Goal: Task Accomplishment & Management: Use online tool/utility

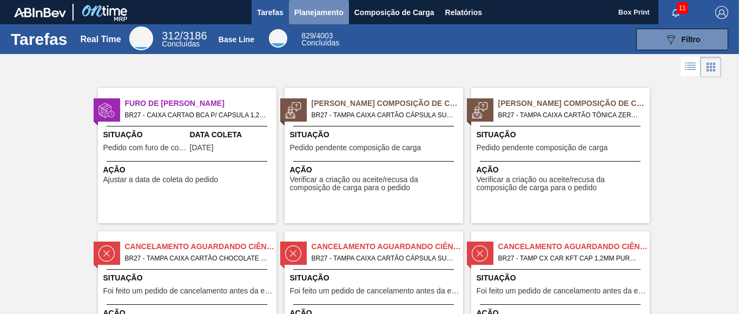
click at [329, 11] on span "Planejamento" at bounding box center [318, 12] width 49 height 13
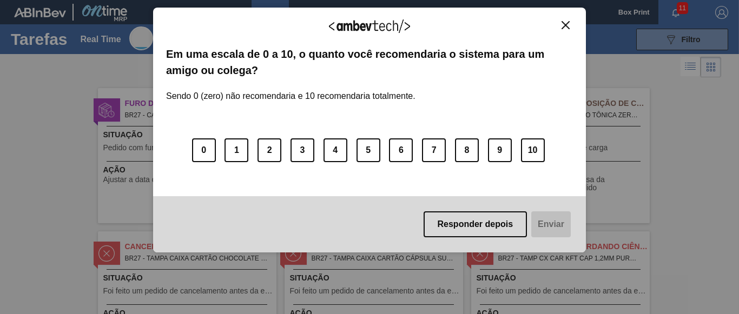
click at [286, 34] on div "Agradecemos seu feedback!" at bounding box center [369, 33] width 407 height 25
click at [568, 25] on img "Close" at bounding box center [566, 25] width 8 height 8
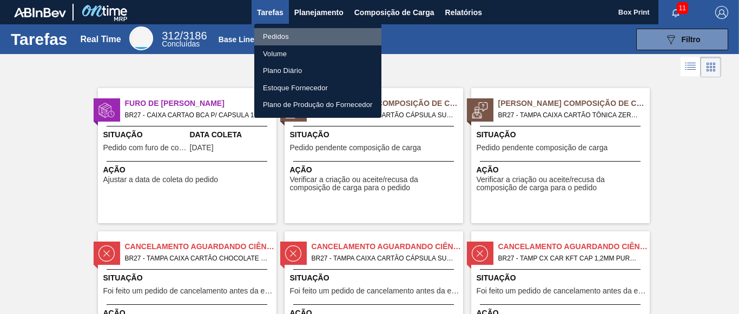
click at [272, 41] on li "Pedidos" at bounding box center [317, 36] width 127 height 17
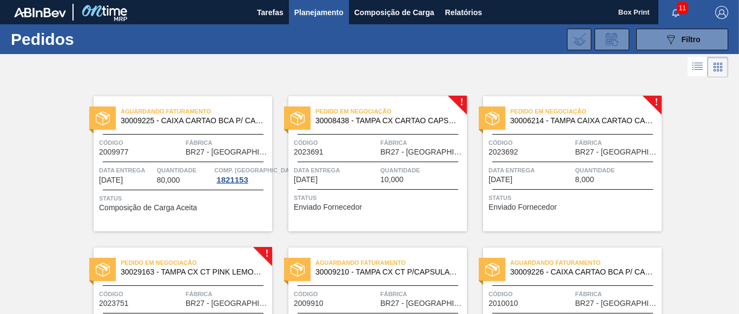
click at [376, 154] on div "Código 2023691" at bounding box center [336, 146] width 84 height 19
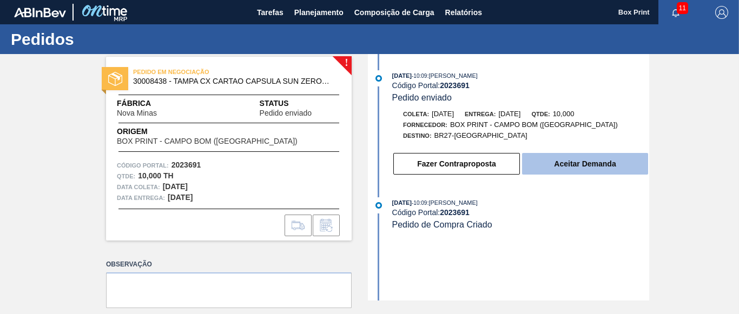
click at [556, 162] on button "Aceitar Demanda" at bounding box center [585, 164] width 126 height 22
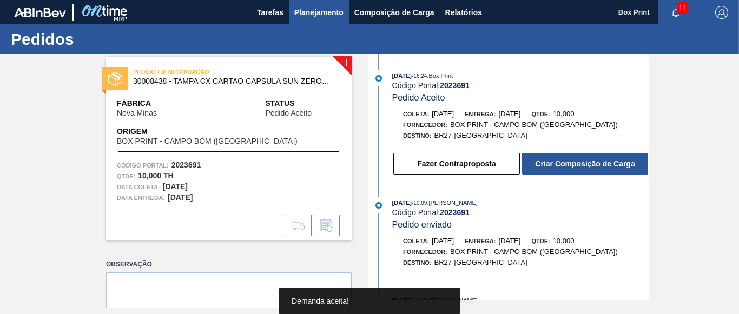
click at [322, 19] on button "Planejamento" at bounding box center [319, 12] width 60 height 24
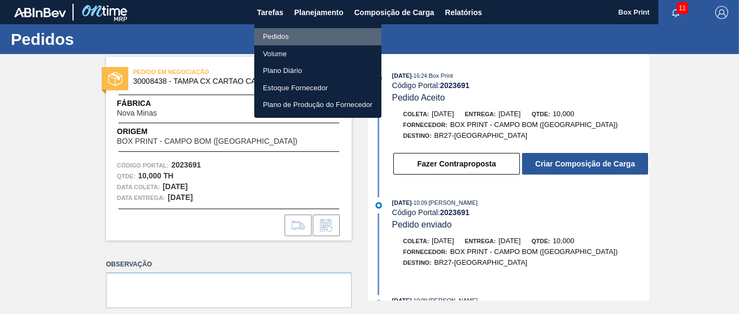
click at [298, 34] on li "Pedidos" at bounding box center [317, 36] width 127 height 17
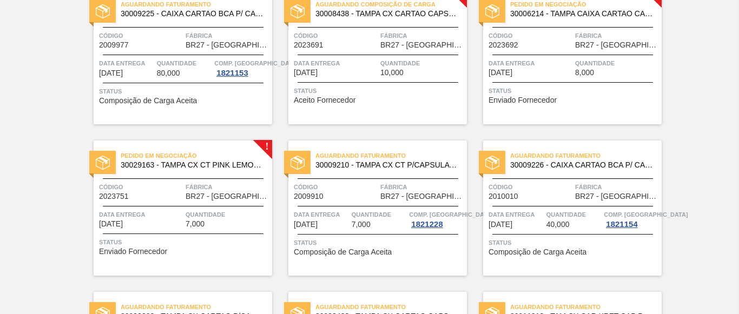
scroll to position [108, 0]
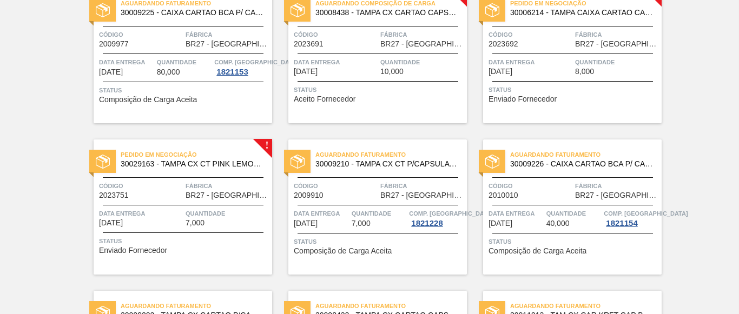
click at [542, 91] on span "Status" at bounding box center [574, 89] width 171 height 11
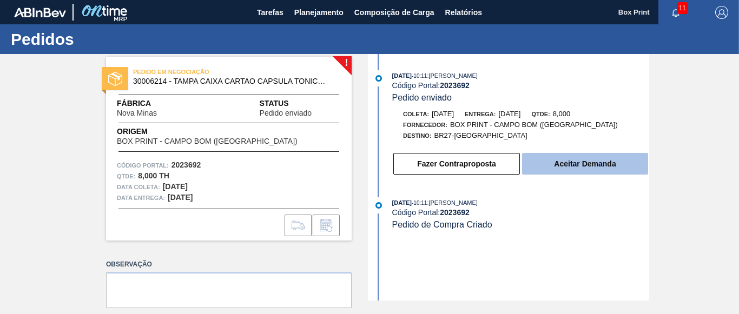
click at [568, 168] on button "Aceitar Demanda" at bounding box center [585, 164] width 126 height 22
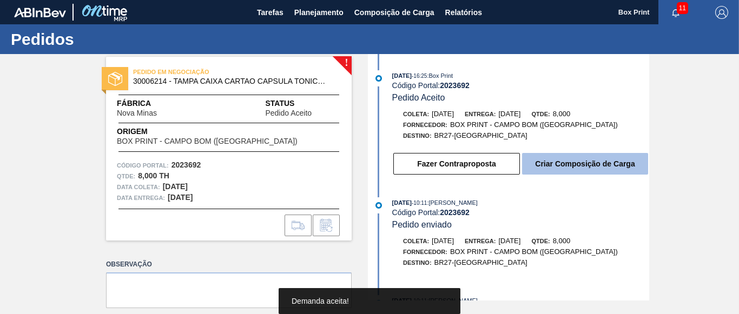
click at [576, 159] on button "Criar Composição de Carga" at bounding box center [585, 164] width 126 height 22
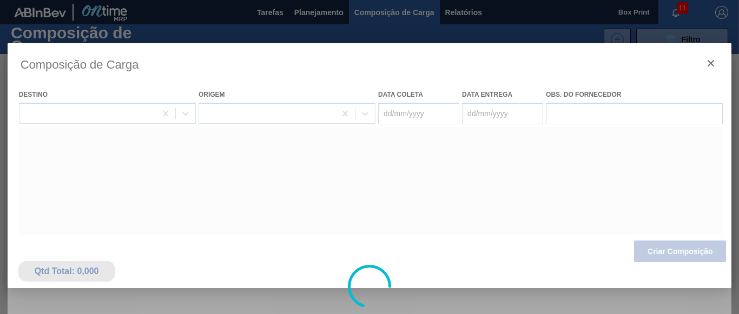
type coleta "[DATE]"
type entrega "[DATE]"
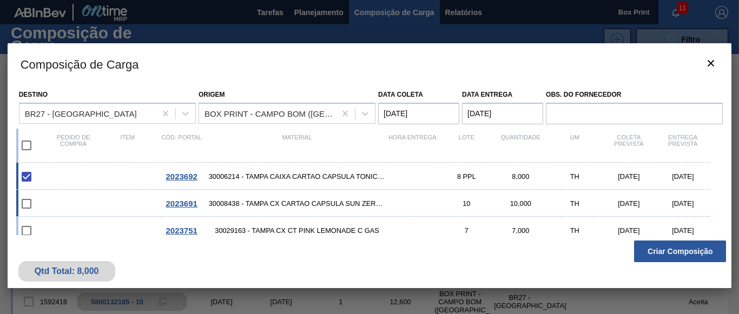
click at [22, 202] on input "checkbox" at bounding box center [26, 204] width 23 height 23
click at [28, 205] on input "checkbox" at bounding box center [26, 204] width 23 height 23
checkbox input "false"
click at [199, 205] on div "2023691" at bounding box center [182, 203] width 54 height 9
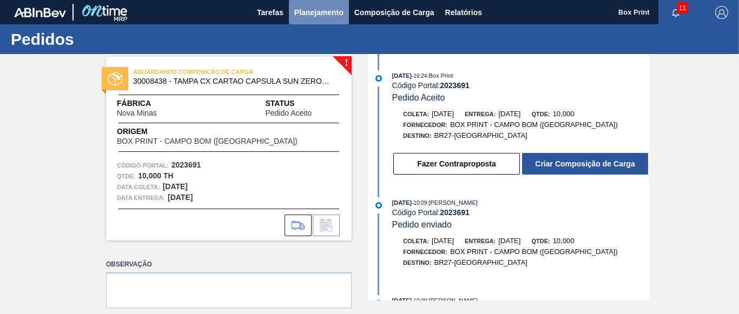
click at [339, 15] on span "Planejamento" at bounding box center [318, 12] width 49 height 13
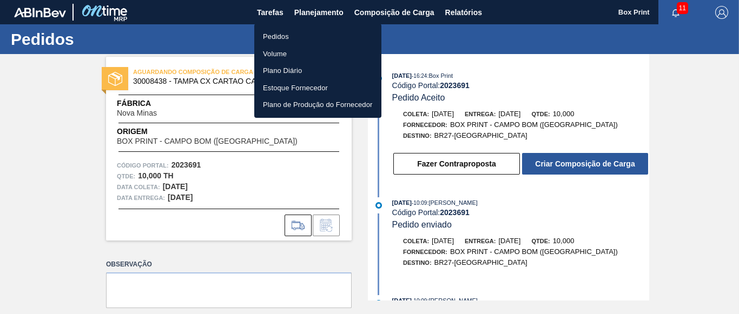
click at [384, 9] on div at bounding box center [369, 157] width 739 height 314
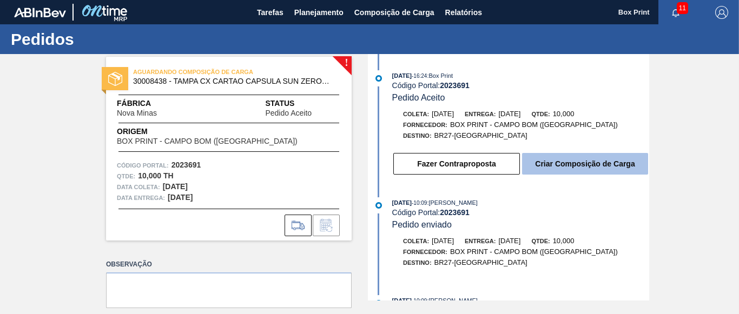
click at [578, 168] on button "Criar Composição de Carga" at bounding box center [585, 164] width 126 height 22
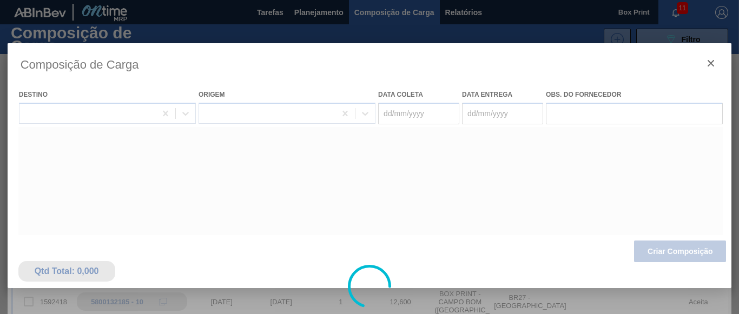
type coleta "[DATE]"
type entrega "[DATE]"
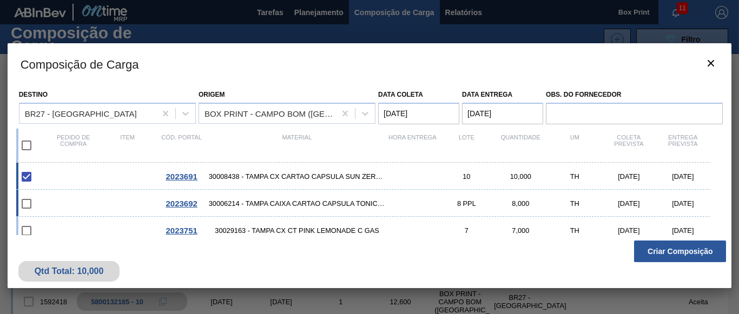
click at [175, 205] on span "2023692" at bounding box center [181, 203] width 31 height 9
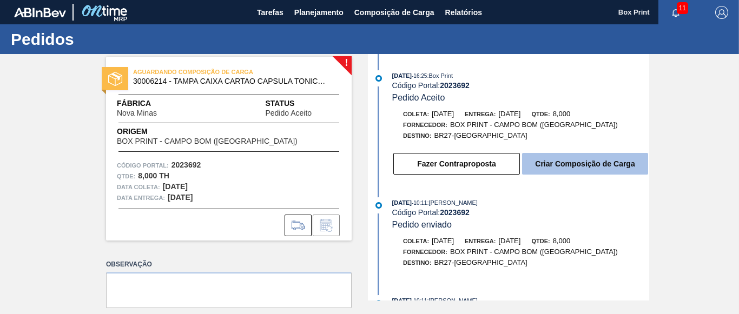
click at [561, 166] on button "Criar Composição de Carga" at bounding box center [585, 164] width 126 height 22
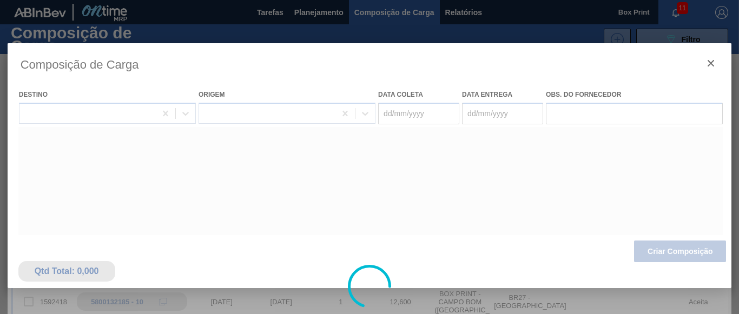
type coleta "[DATE]"
type entrega "[DATE]"
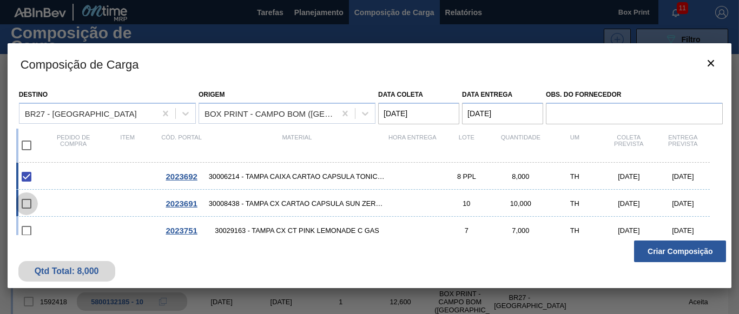
click at [24, 201] on input "checkbox" at bounding box center [26, 204] width 23 height 23
click at [284, 207] on span "30008438 - TAMPA CX CARTAO CAPSULA SUN ZERO LMAO" at bounding box center [297, 204] width 177 height 8
checkbox input "true"
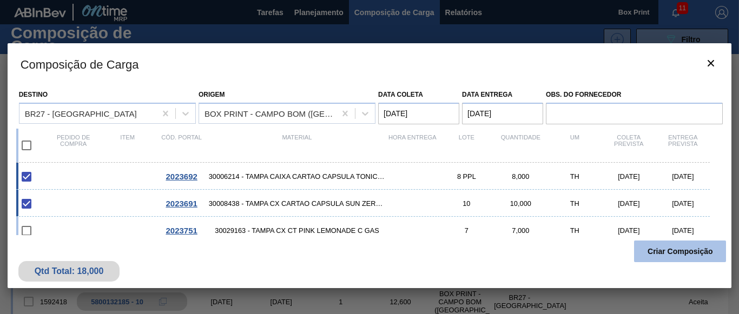
click at [658, 246] on button "Criar Composição" at bounding box center [680, 252] width 92 height 22
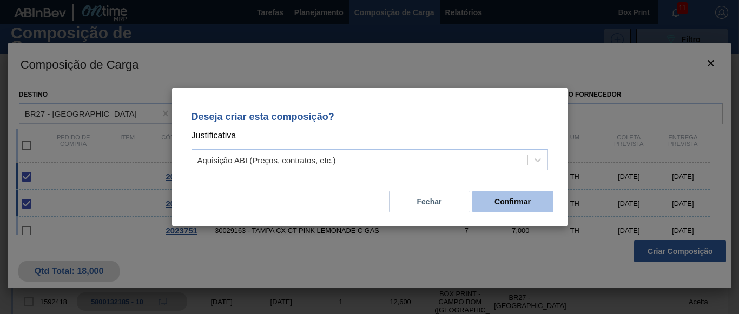
click at [490, 204] on button "Confirmar" at bounding box center [513, 202] width 81 height 22
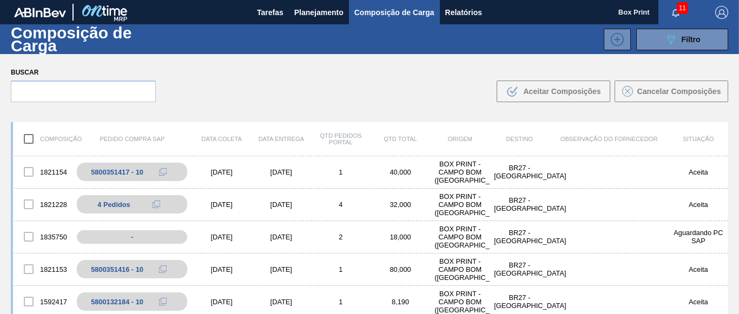
click at [392, 13] on span "Composição de Carga" at bounding box center [395, 12] width 80 height 13
click at [322, 14] on span "Planejamento" at bounding box center [318, 12] width 49 height 13
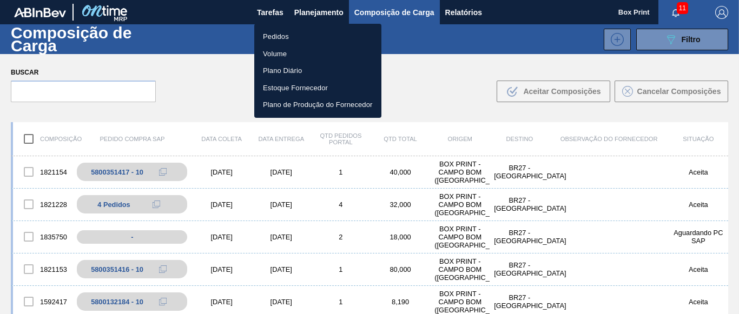
click at [291, 37] on li "Pedidos" at bounding box center [317, 36] width 127 height 17
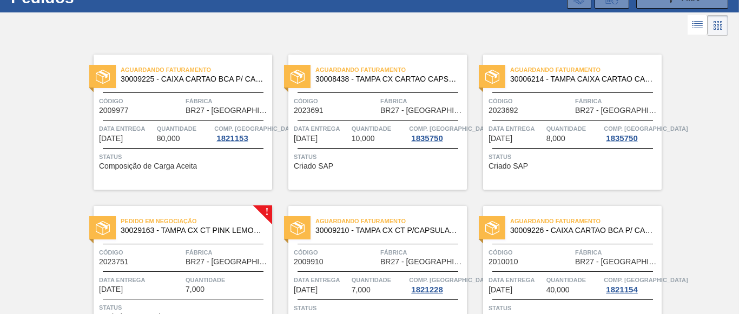
scroll to position [43, 0]
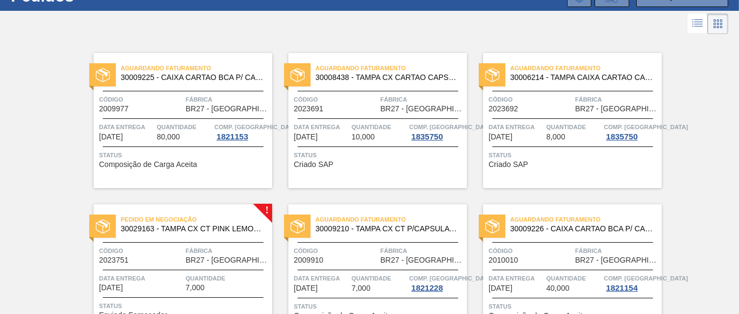
click at [435, 163] on div "Status Criado SAP" at bounding box center [379, 158] width 171 height 17
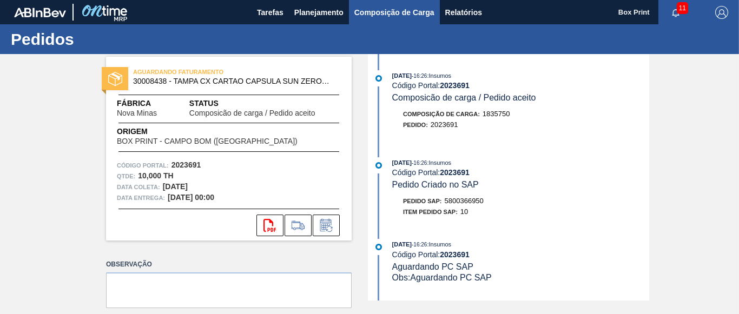
click at [385, 9] on span "Composição de Carga" at bounding box center [395, 12] width 80 height 13
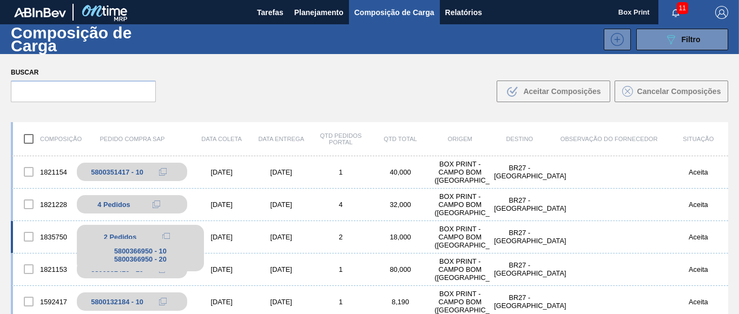
click at [149, 239] on div "5800366950 - 10 5800366950 - 20" at bounding box center [140, 255] width 127 height 32
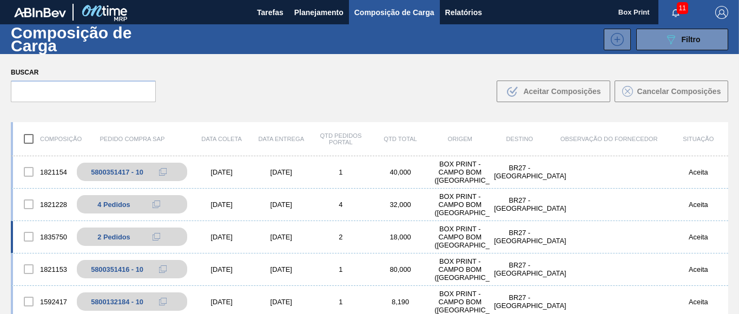
click at [233, 235] on div "[DATE]" at bounding box center [222, 237] width 60 height 8
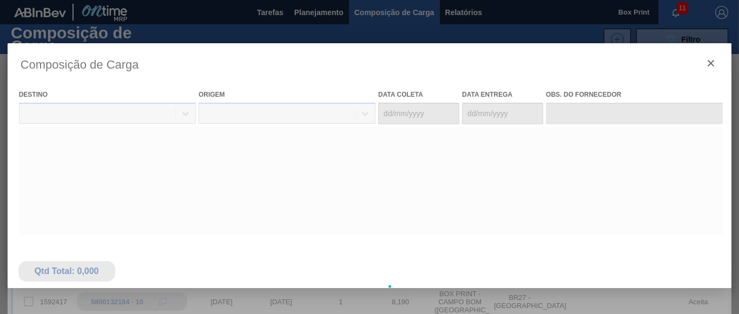
type coleta "[DATE]"
type entrega "[DATE]"
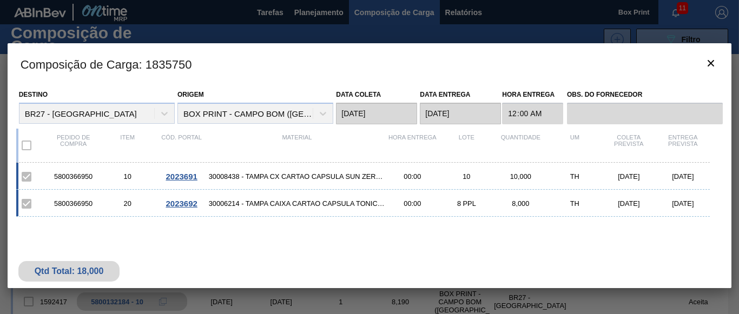
click at [87, 178] on div "5800366950" at bounding box center [74, 177] width 54 height 8
copy div "5800366950"
click at [717, 66] on icon "botão de ícone" at bounding box center [711, 63] width 13 height 13
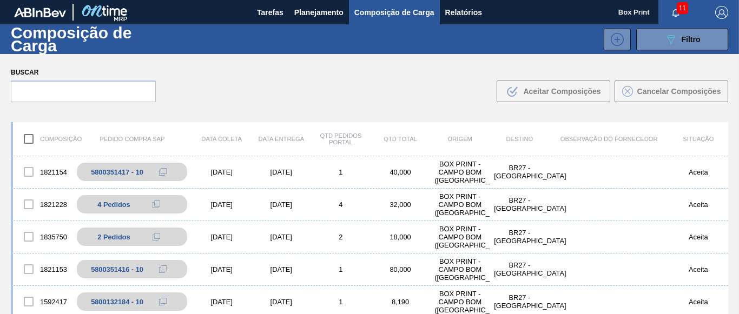
click at [378, 12] on span "Composição de Carga" at bounding box center [395, 12] width 80 height 13
click at [307, 10] on span "Planejamento" at bounding box center [318, 12] width 49 height 13
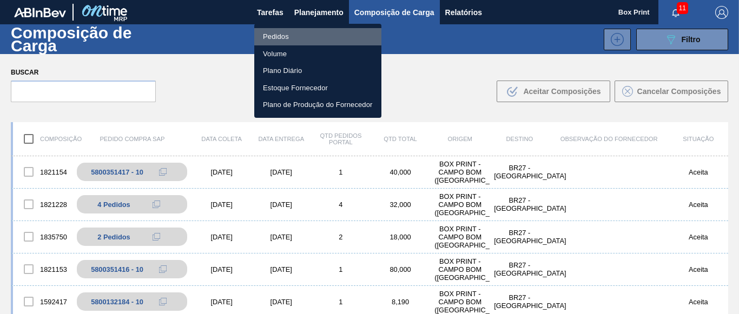
click at [274, 37] on li "Pedidos" at bounding box center [317, 36] width 127 height 17
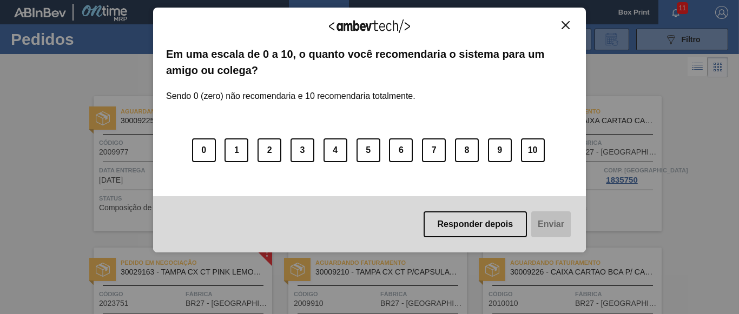
click at [568, 30] on div "Agradecemos seu feedback!" at bounding box center [369, 33] width 407 height 25
click at [566, 27] on img "Close" at bounding box center [566, 25] width 8 height 8
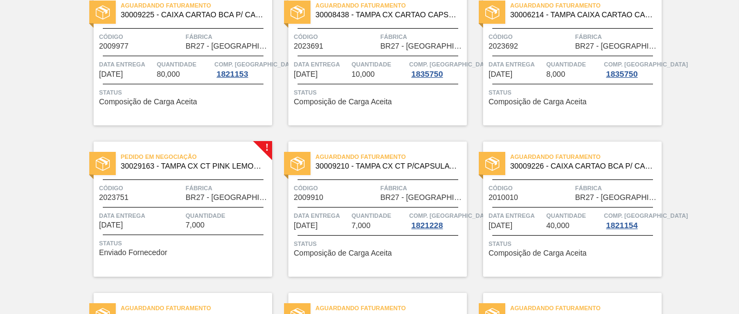
scroll to position [131, 0]
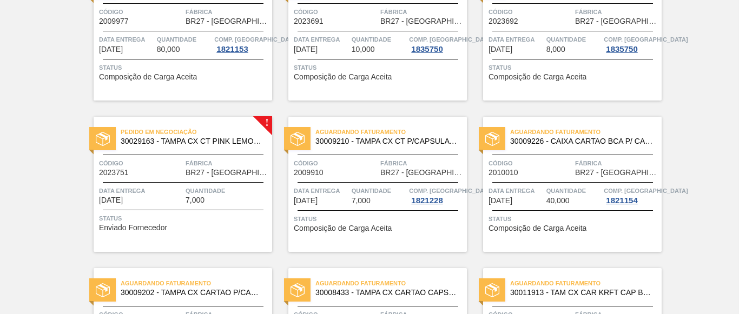
click at [177, 205] on div "Pedido em Negociação 30029163 - TAMPA CX CT PINK LEMONADE C GAS Código 2023751 …" at bounding box center [183, 184] width 179 height 135
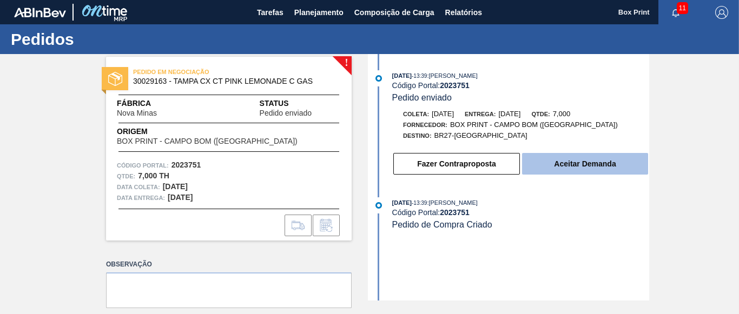
click at [545, 173] on button "Aceitar Demanda" at bounding box center [585, 164] width 126 height 22
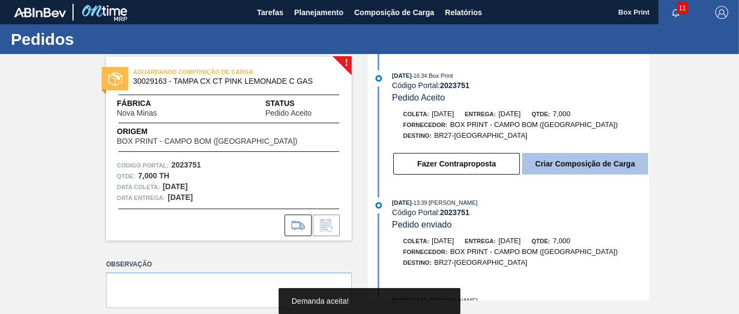
click at [574, 167] on button "Criar Composição de Carga" at bounding box center [585, 164] width 126 height 22
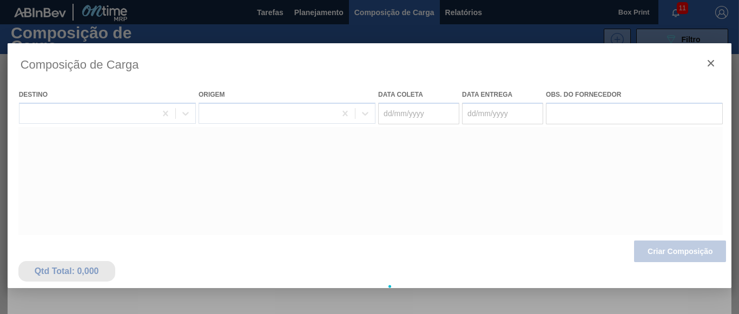
type coleta "[DATE]"
type entrega "[DATE]"
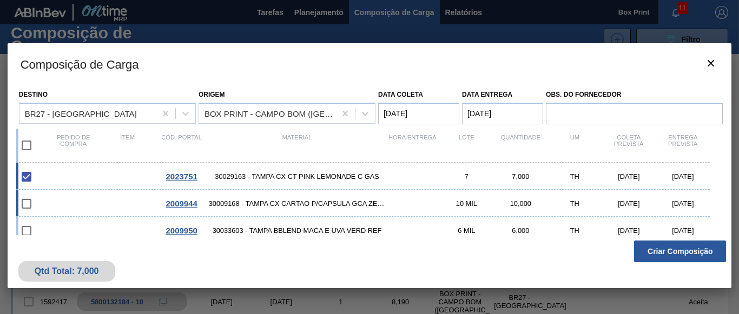
click at [301, 208] on span "30009168 - TAMPA CX CARTAO P/CAPSULA GCA ZERO" at bounding box center [297, 204] width 177 height 8
checkbox input "true"
click at [333, 232] on span "30033603 - TAMPA BBLEND MACA E UVA VERD REF" at bounding box center [297, 231] width 177 height 8
checkbox input "true"
drag, startPoint x: 720, startPoint y: 187, endPoint x: 716, endPoint y: 228, distance: 41.9
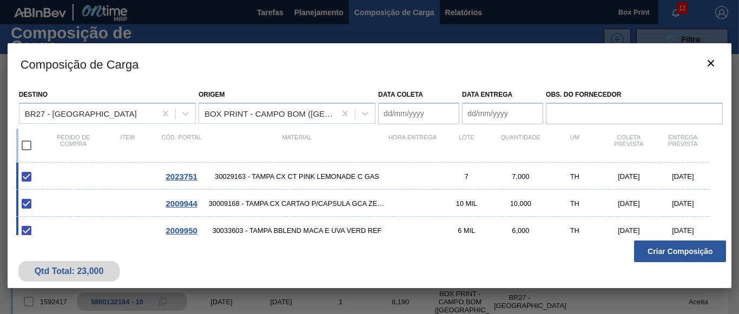
click at [716, 228] on div "Destino BR27 - Nova Minas Origem BOX PRINT - CAMPO BOM ([GEOGRAPHIC_DATA]) Data…" at bounding box center [370, 159] width 725 height 151
click at [715, 68] on icon "botão de ícone" at bounding box center [711, 63] width 13 height 13
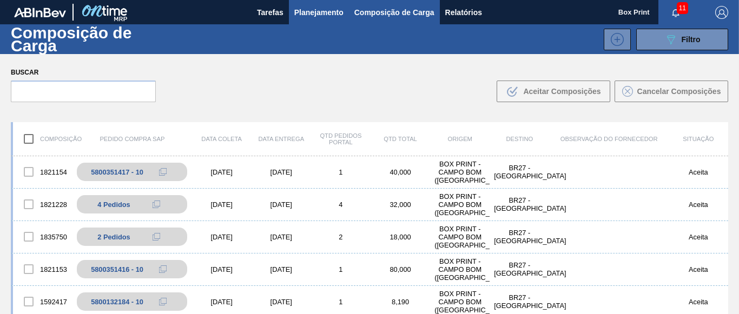
click at [317, 15] on span "Planejamento" at bounding box center [318, 12] width 49 height 13
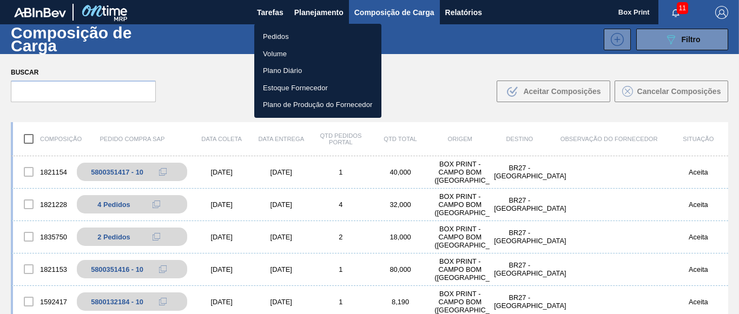
click at [276, 39] on li "Pedidos" at bounding box center [317, 36] width 127 height 17
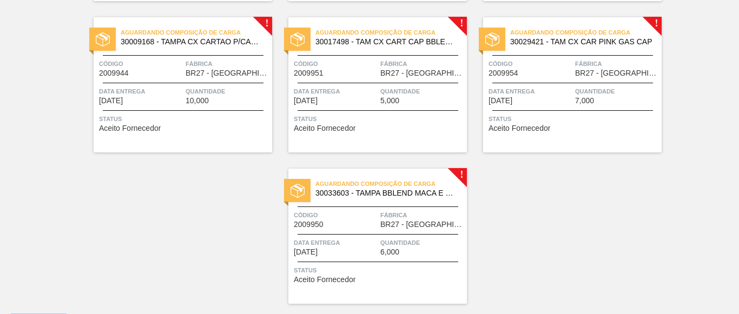
scroll to position [532, 0]
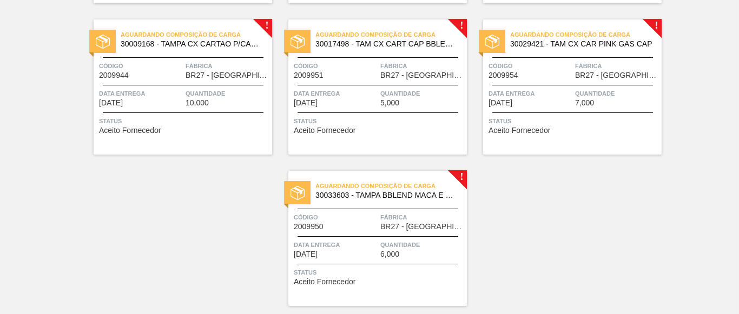
click at [395, 263] on div "Aguardando Composição de Carga 30033603 - TAMPA BBLEND MACA E UVA VERD REF Códi…" at bounding box center [378, 238] width 179 height 135
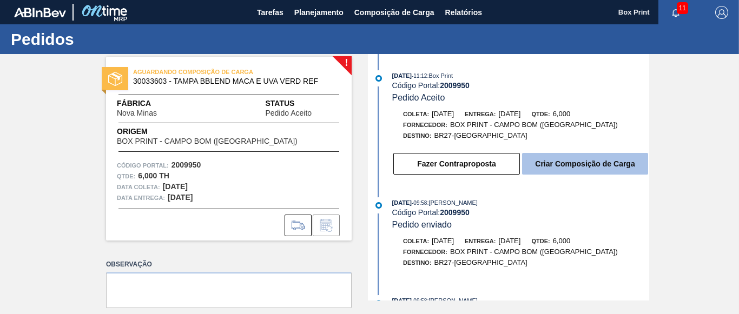
click at [550, 173] on button "Criar Composição de Carga" at bounding box center [585, 164] width 126 height 22
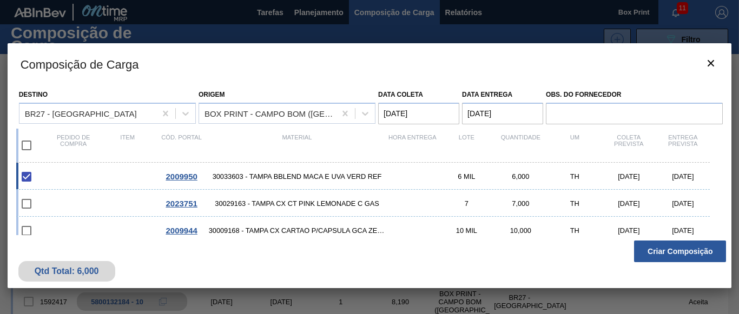
scroll to position [16, 0]
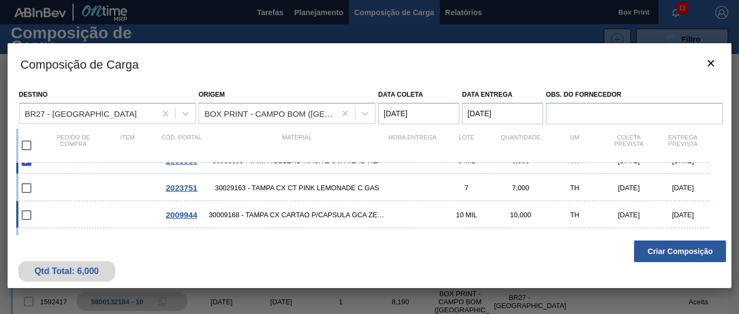
click at [145, 219] on div "2009944 30009168 - TAMPA CX CARTAO P/CAPSULA GCA ZERO 10 MIL 10,000 TH [DATE] […" at bounding box center [363, 214] width 694 height 27
checkbox input "true"
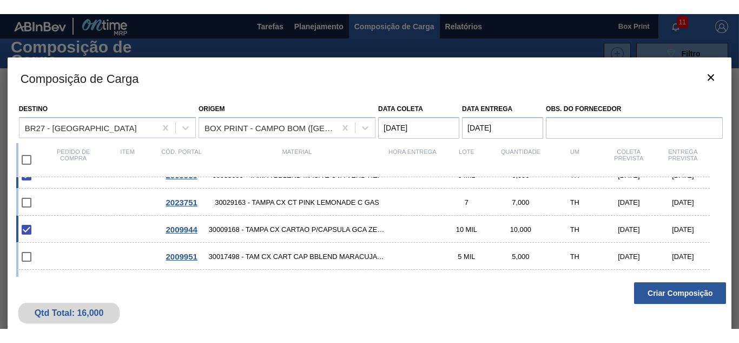
scroll to position [5, 0]
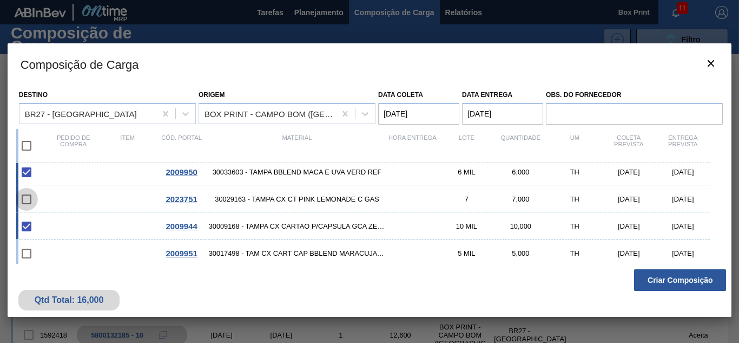
click at [26, 199] on input "checkbox" at bounding box center [26, 199] width 23 height 23
checkbox input "false"
click at [29, 257] on input "checkbox" at bounding box center [26, 253] width 23 height 23
checkbox input "false"
click at [246, 202] on span "30029163 - TAMPA CX CT PINK LEMONADE C GAS" at bounding box center [297, 199] width 177 height 8
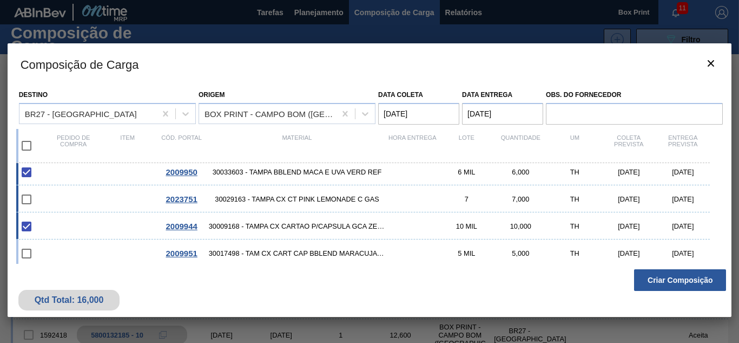
checkbox input "true"
click at [280, 253] on span "30017498 - TAM CX CART CAP BBLEND MARACUJA E MANGA" at bounding box center [297, 253] width 177 height 8
checkbox input "true"
click at [710, 62] on icon "botão de ícone" at bounding box center [711, 63] width 6 height 6
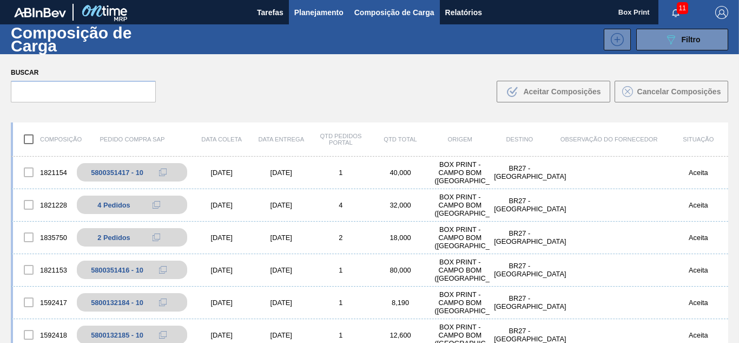
click at [315, 13] on span "Planejamento" at bounding box center [318, 12] width 49 height 13
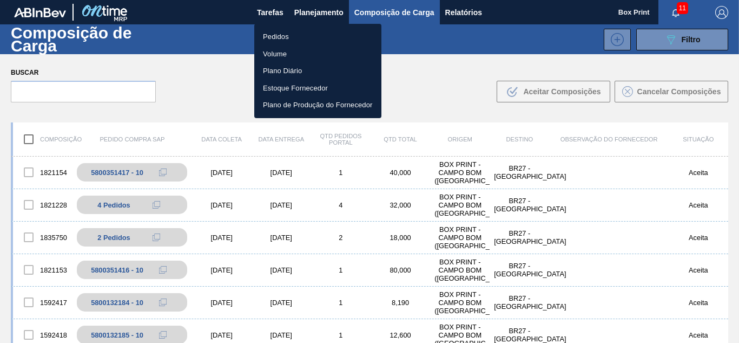
click at [284, 36] on li "Pedidos" at bounding box center [317, 36] width 127 height 17
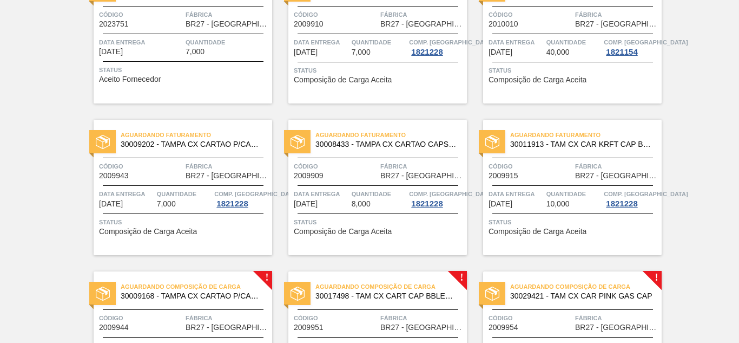
scroll to position [205, 0]
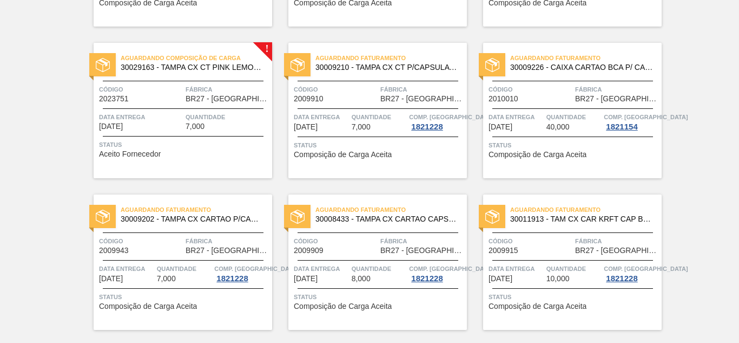
click at [167, 121] on span "Data entrega" at bounding box center [141, 117] width 84 height 11
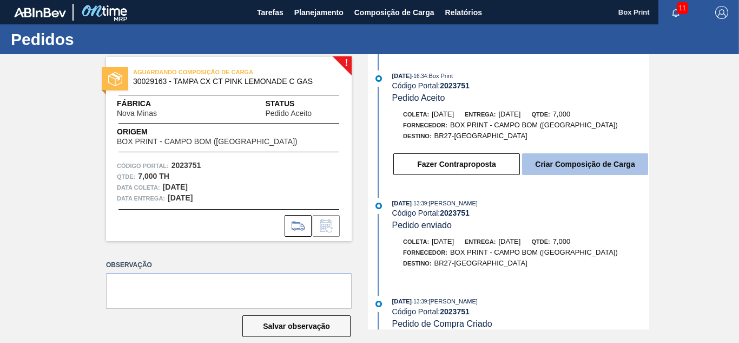
click at [526, 164] on button "Criar Composição de Carga" at bounding box center [585, 164] width 126 height 22
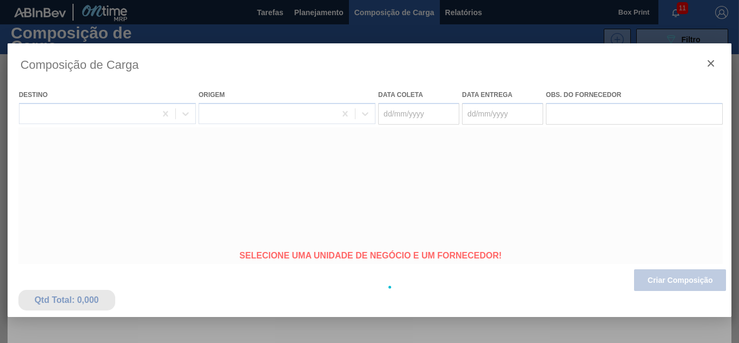
type coleta "[DATE]"
type entrega "[DATE]"
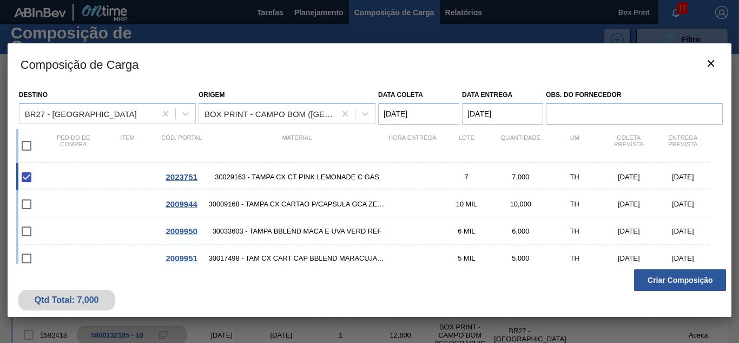
click at [476, 112] on entrega "[DATE]" at bounding box center [502, 114] width 81 height 22
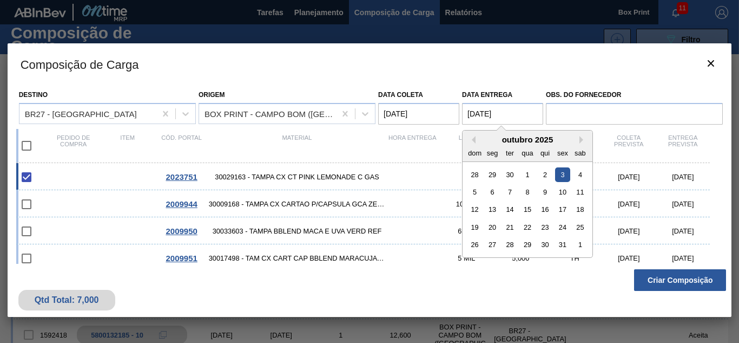
click at [476, 112] on entrega "[DATE]" at bounding box center [502, 114] width 81 height 22
click at [564, 176] on div "3" at bounding box center [562, 174] width 15 height 15
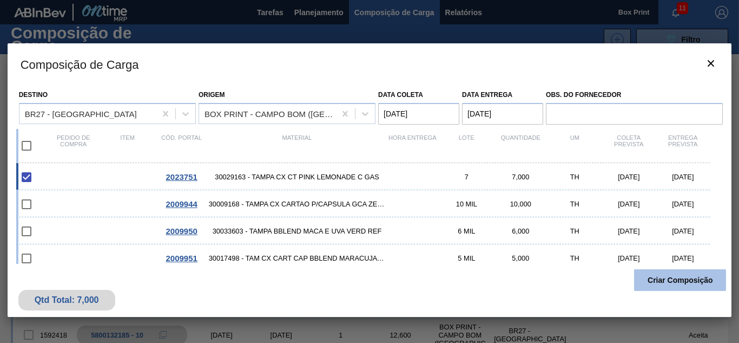
click at [653, 276] on button "Criar Composição" at bounding box center [680, 280] width 92 height 22
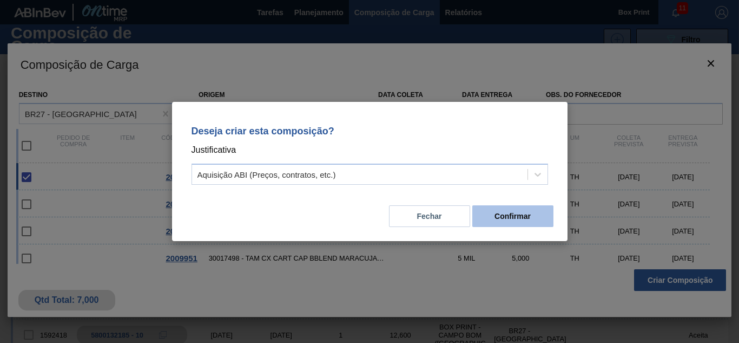
click at [494, 218] on button "Confirmar" at bounding box center [513, 216] width 81 height 22
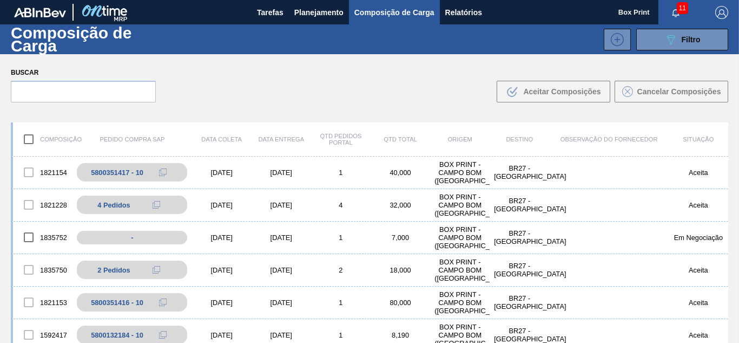
click at [370, 13] on span "Composição de Carga" at bounding box center [395, 12] width 80 height 13
click at [321, 14] on span "Planejamento" at bounding box center [318, 12] width 49 height 13
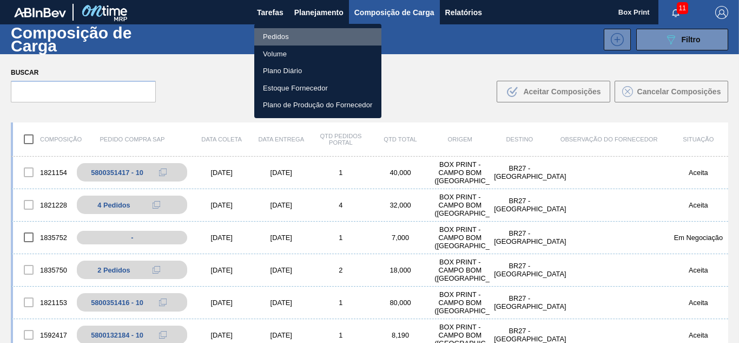
click at [278, 41] on li "Pedidos" at bounding box center [317, 36] width 127 height 17
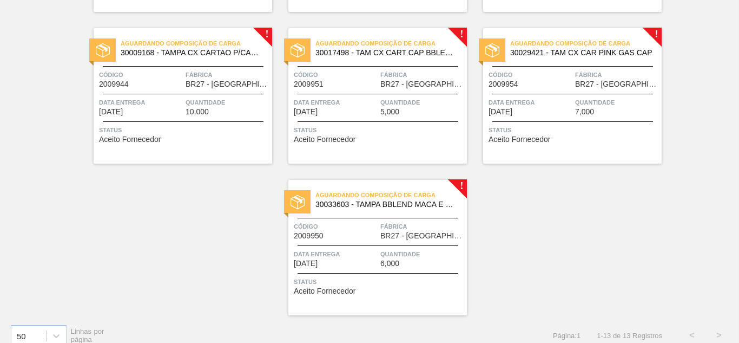
scroll to position [526, 0]
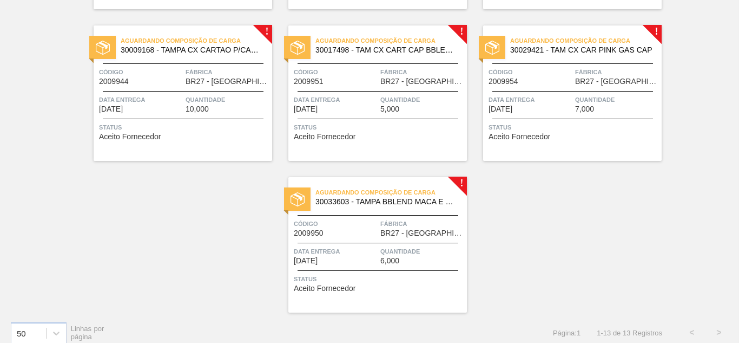
click at [191, 136] on div "Status Aceito Fornecedor" at bounding box center [184, 130] width 171 height 17
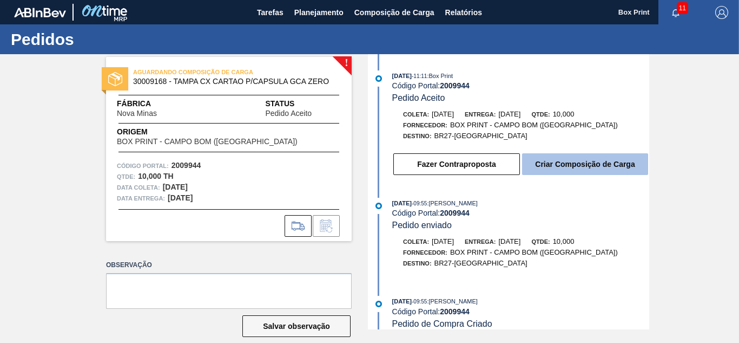
click at [565, 155] on button "Criar Composição de Carga" at bounding box center [585, 164] width 126 height 22
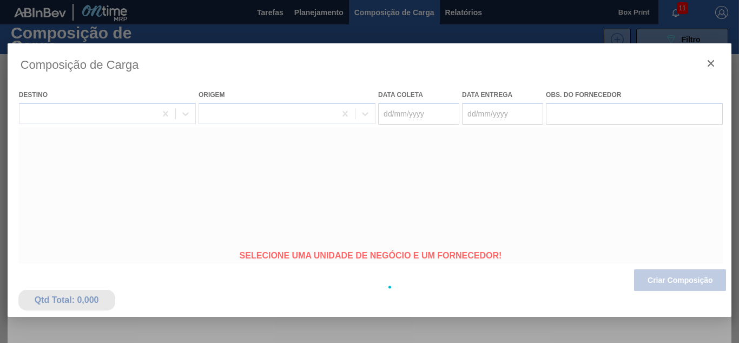
type coleta "[DATE]"
type entrega "[DATE]"
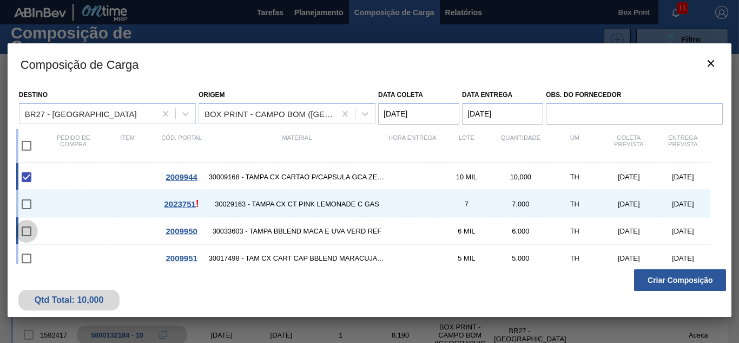
click at [26, 231] on input "checkbox" at bounding box center [26, 231] width 23 height 23
click at [257, 232] on span "30033603 - TAMPA BBLEND MACA E UVA VERD REF" at bounding box center [297, 231] width 177 height 8
checkbox input "true"
click at [257, 254] on span "30017498 - TAM CX CART CAP BBLEND MARACUJA E MANGA" at bounding box center [297, 258] width 177 height 8
checkbox input "true"
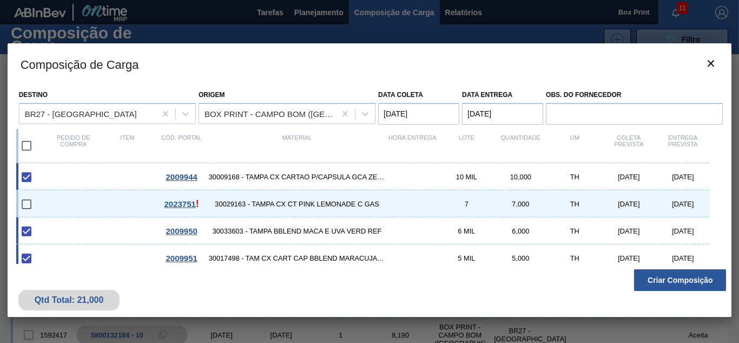
drag, startPoint x: 717, startPoint y: 189, endPoint x: 715, endPoint y: 227, distance: 37.9
click at [715, 227] on div "2009944 30009168 - TAMPA CX CARTAO P/CAPSULA GCA ZERO 10 MIL 10,000 TH [DATE] […" at bounding box center [367, 230] width 703 height 135
click at [720, 255] on div "Destino BR27 - Nova Minas Origem BOX PRINT - CAMPO BOM (RS) Data coleta [DATE] …" at bounding box center [370, 173] width 725 height 179
click at [26, 147] on input "checkbox" at bounding box center [26, 145] width 23 height 23
checkbox input "true"
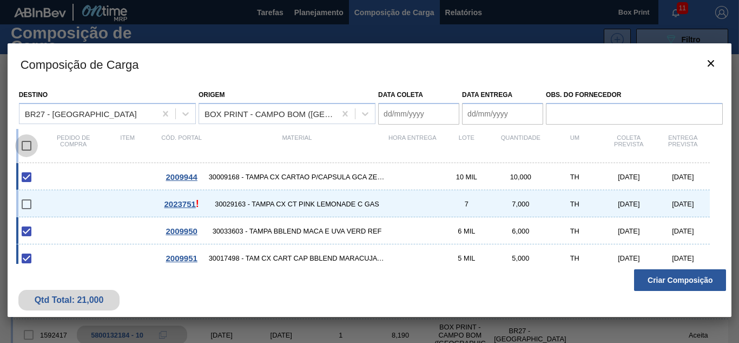
checkbox input "true"
click at [265, 205] on span "30029163 - TAMPA CX CT PINK LEMONADE C GAS" at bounding box center [297, 204] width 177 height 8
type coleta "[DATE]"
type entrega "[DATE]"
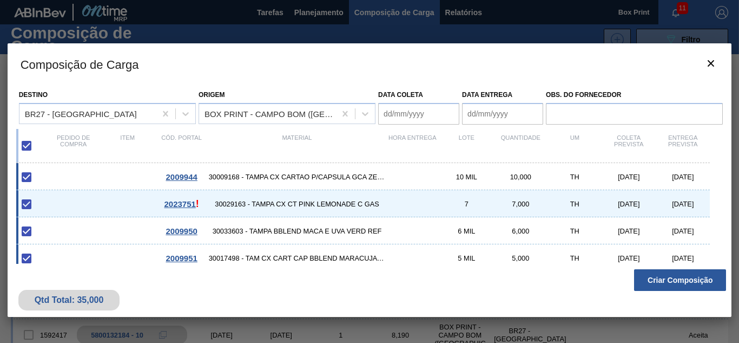
checkbox input "false"
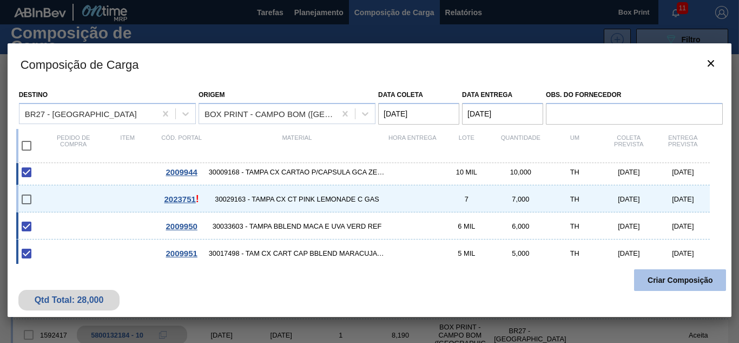
click at [662, 281] on button "Criar Composição" at bounding box center [680, 280] width 92 height 22
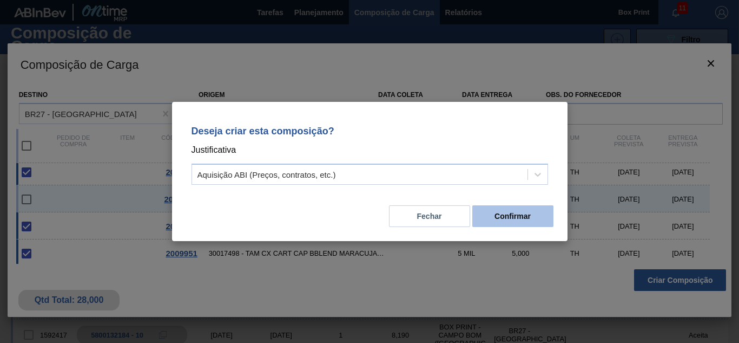
click at [497, 221] on button "Confirmar" at bounding box center [513, 216] width 81 height 22
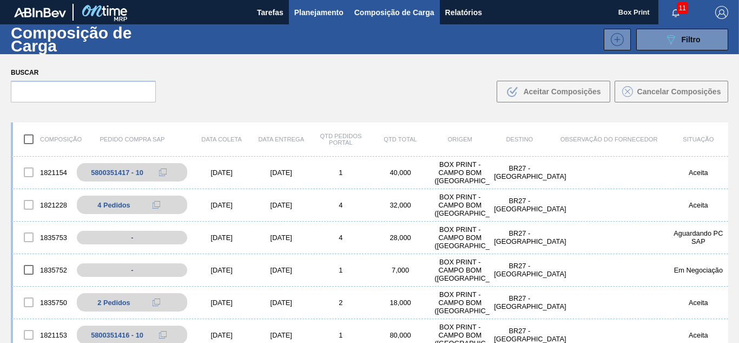
click at [317, 14] on span "Planejamento" at bounding box center [318, 12] width 49 height 13
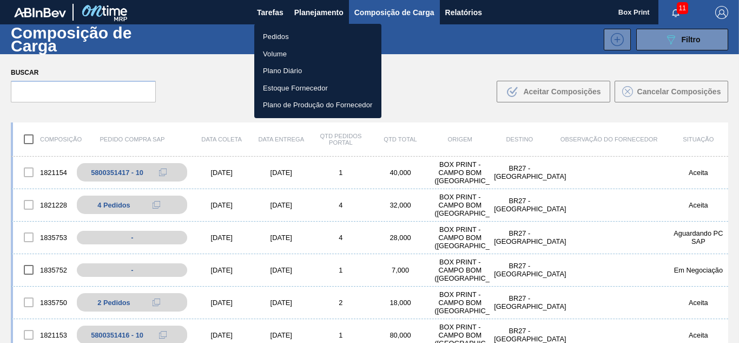
click at [276, 36] on li "Pedidos" at bounding box center [317, 36] width 127 height 17
